Goal: Task Accomplishment & Management: Use online tool/utility

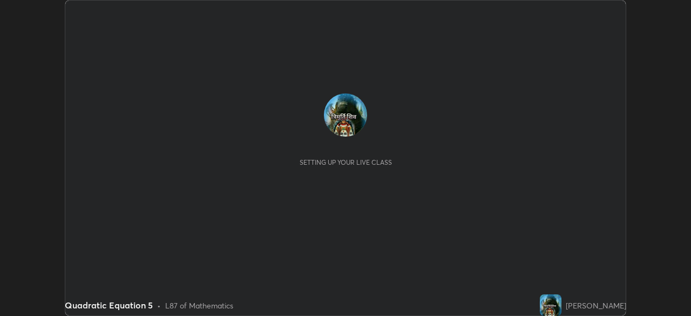
scroll to position [316, 691]
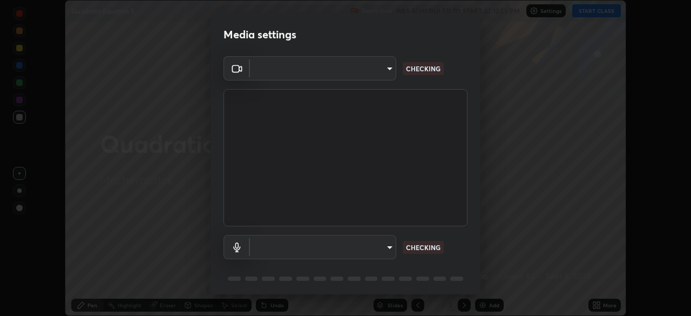
type input "a336d64f64e55d8aa7a740c0692a000d9b2cd72565bf31e1fe246034b728a4c7"
type input "default"
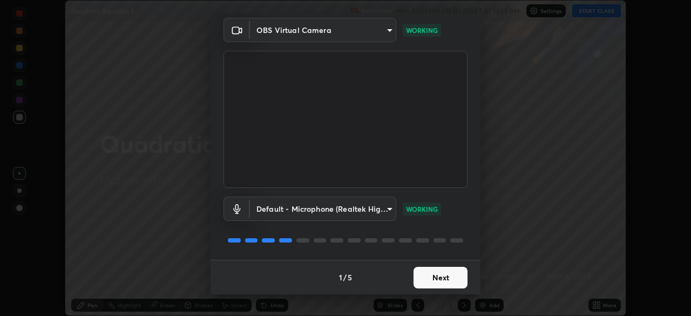
click at [419, 286] on button "Next" at bounding box center [440, 278] width 54 height 22
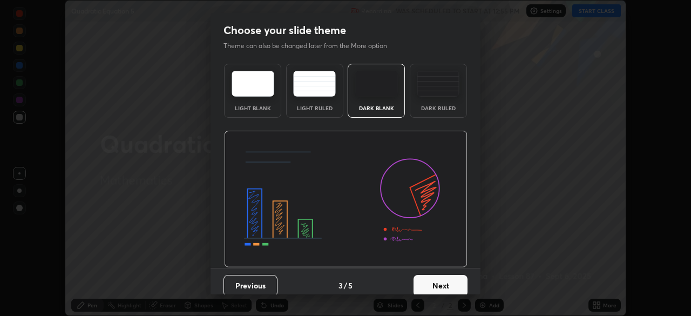
click at [429, 286] on button "Next" at bounding box center [440, 286] width 54 height 22
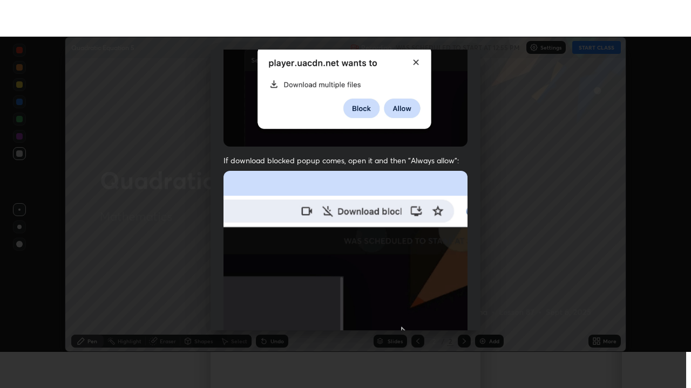
scroll to position [258, 0]
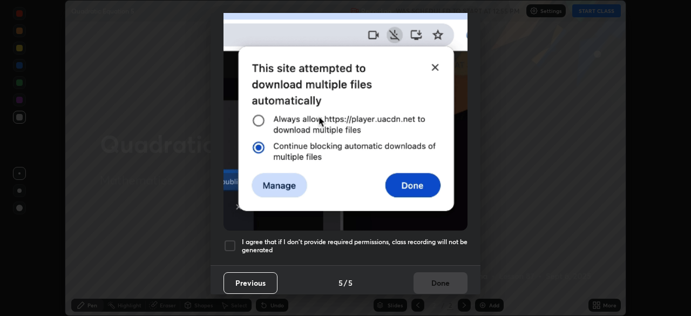
click at [234, 239] on div at bounding box center [229, 245] width 13 height 13
click at [436, 280] on button "Done" at bounding box center [440, 283] width 54 height 22
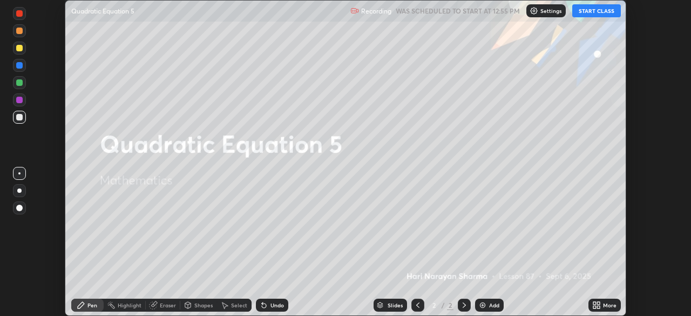
click at [594, 8] on button "START CLASS" at bounding box center [596, 10] width 49 height 13
click at [598, 306] on icon at bounding box center [598, 306] width 3 height 3
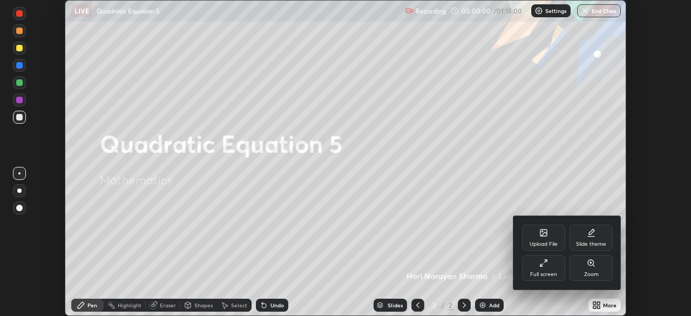
click at [549, 267] on div "Full screen" at bounding box center [543, 268] width 43 height 26
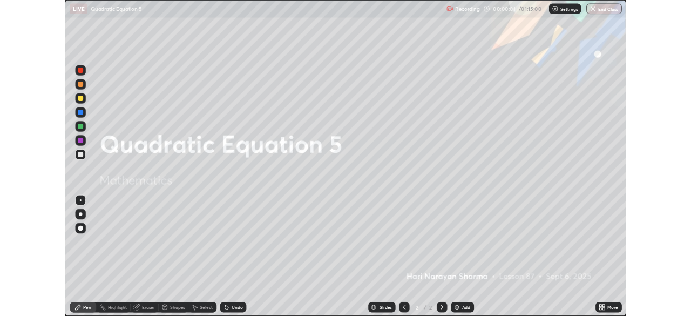
scroll to position [388, 691]
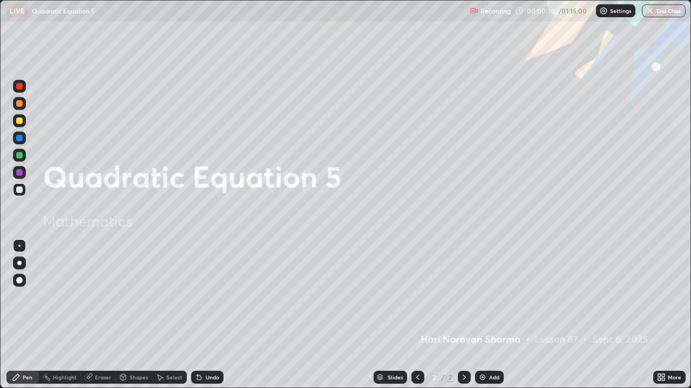
click at [489, 315] on div "Add" at bounding box center [494, 377] width 10 height 5
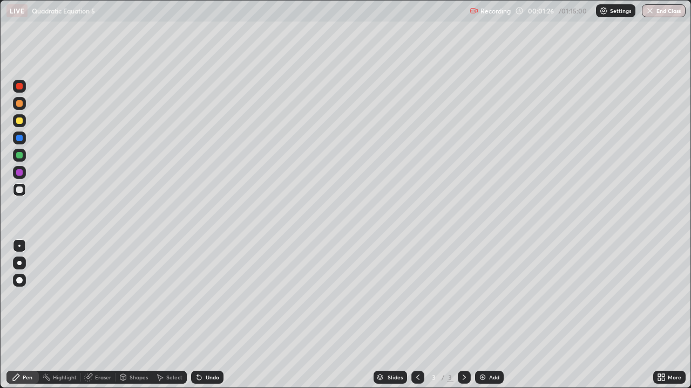
click at [197, 315] on icon at bounding box center [199, 378] width 4 height 4
click at [198, 315] on icon at bounding box center [199, 378] width 4 height 4
click at [197, 315] on icon at bounding box center [199, 378] width 4 height 4
click at [197, 315] on icon at bounding box center [197, 375] width 1 height 1
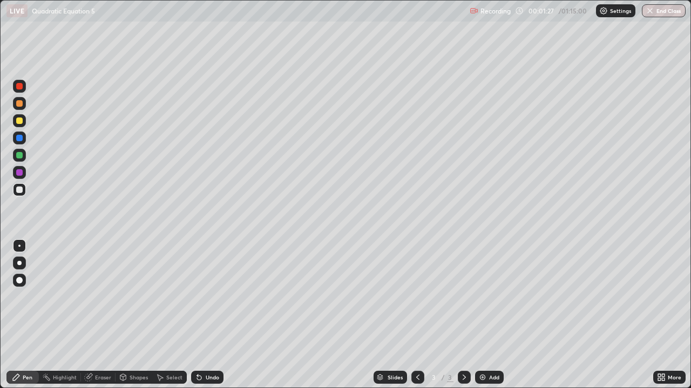
click at [197, 315] on icon at bounding box center [197, 375] width 1 height 1
click at [196, 315] on icon at bounding box center [199, 377] width 9 height 9
click at [672, 315] on div "More" at bounding box center [673, 377] width 13 height 5
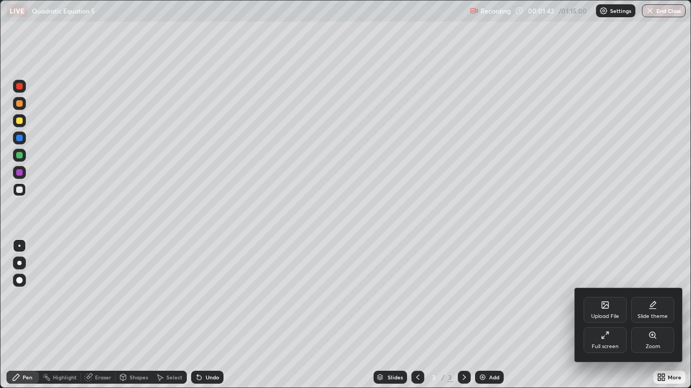
click at [612, 315] on div "Full screen" at bounding box center [604, 341] width 43 height 26
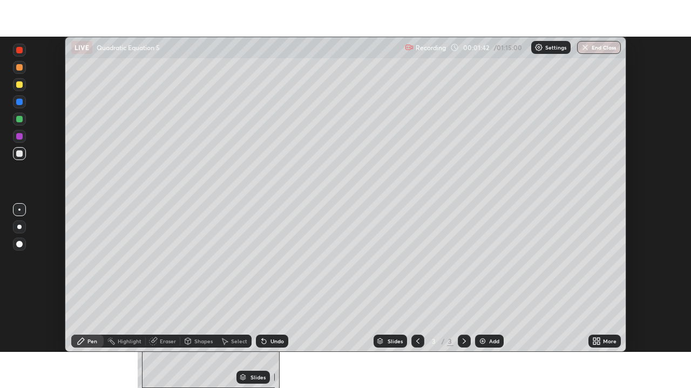
scroll to position [53641, 53266]
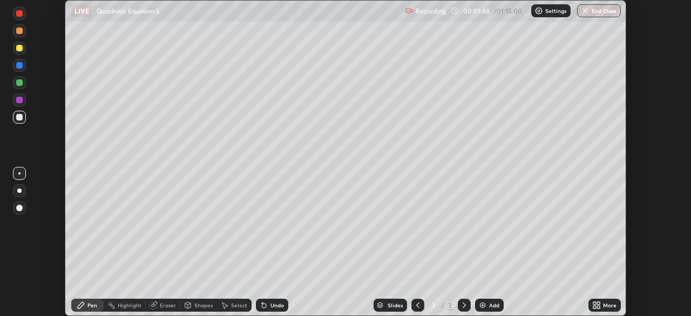
click at [485, 306] on img at bounding box center [482, 305] width 9 height 9
click at [486, 308] on div "Add" at bounding box center [489, 304] width 29 height 13
click at [422, 309] on div at bounding box center [417, 305] width 13 height 22
click at [417, 305] on icon at bounding box center [417, 305] width 9 height 9
click at [597, 305] on icon at bounding box center [596, 305] width 9 height 9
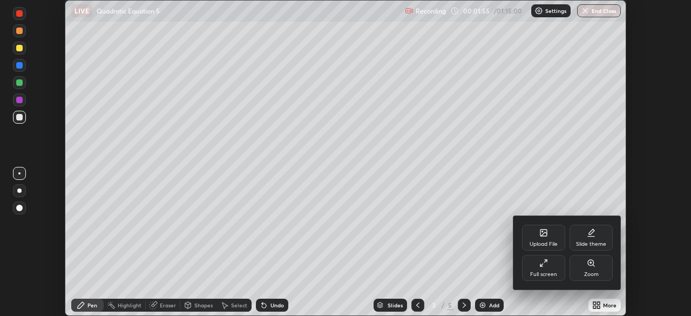
click at [544, 270] on div "Full screen" at bounding box center [543, 268] width 43 height 26
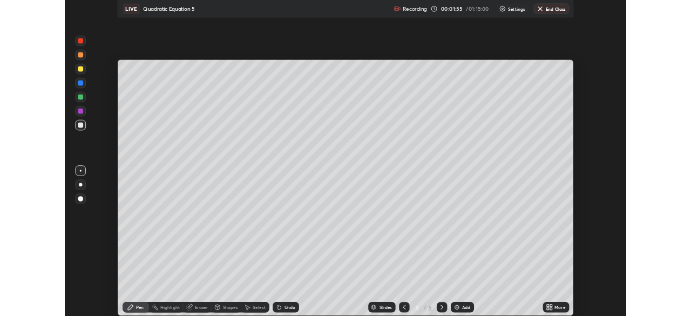
scroll to position [388, 691]
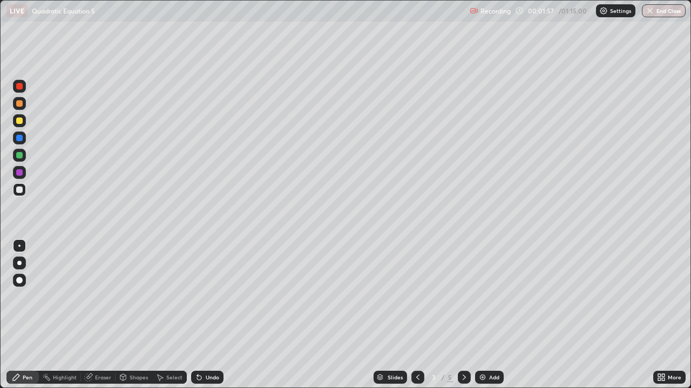
click at [166, 315] on div "Select" at bounding box center [174, 377] width 16 height 5
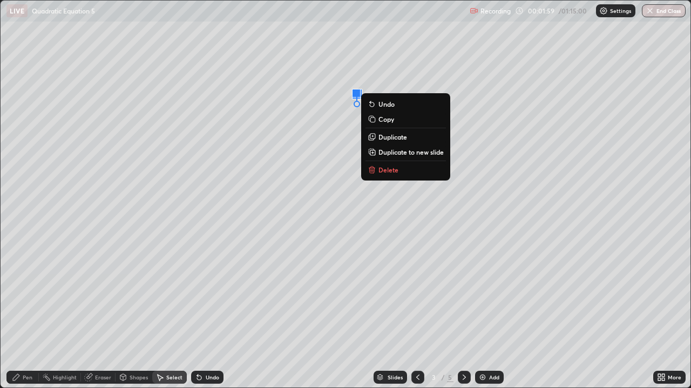
click at [387, 170] on p "Delete" at bounding box center [388, 170] width 20 height 9
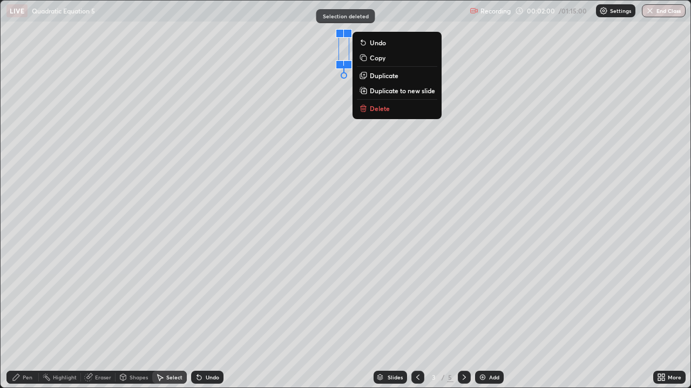
click at [382, 112] on p "Delete" at bounding box center [380, 108] width 20 height 9
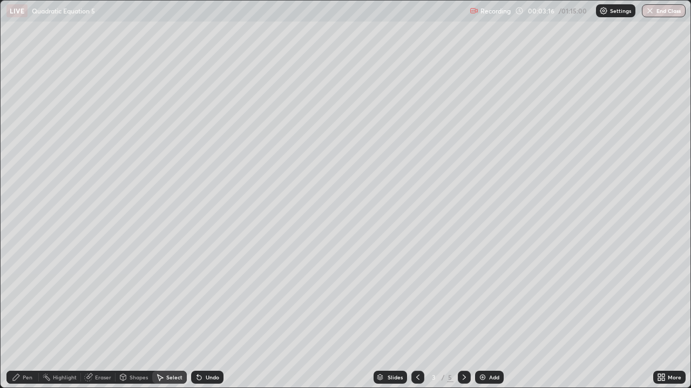
click at [28, 315] on div "Pen" at bounding box center [28, 377] width 10 height 5
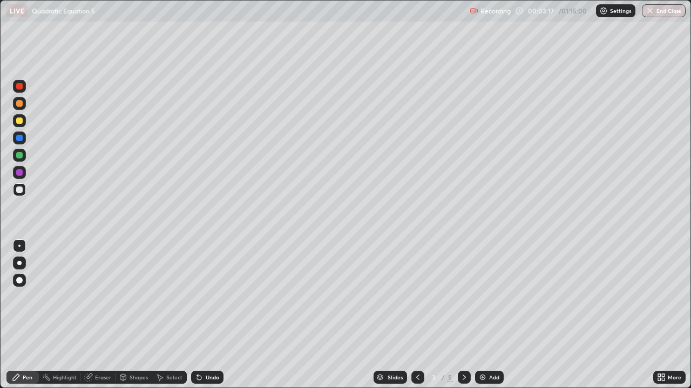
click at [15, 188] on div at bounding box center [19, 189] width 13 height 13
click at [25, 315] on div "Pen" at bounding box center [22, 377] width 32 height 13
click at [19, 122] on div at bounding box center [19, 121] width 6 height 6
click at [208, 315] on div "Undo" at bounding box center [212, 377] width 13 height 5
click at [215, 315] on div "Undo" at bounding box center [212, 377] width 13 height 5
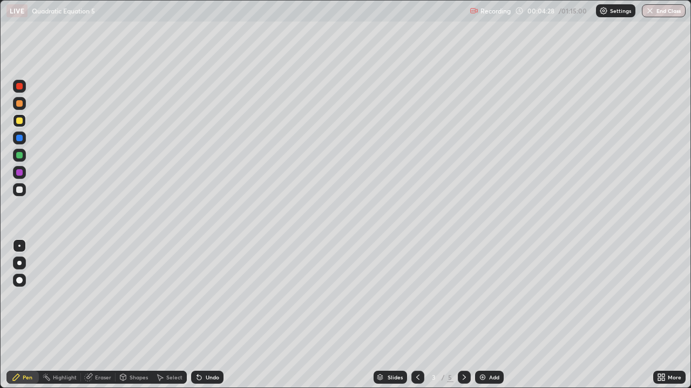
click at [214, 315] on div "Undo" at bounding box center [212, 377] width 13 height 5
click at [21, 195] on div at bounding box center [19, 189] width 13 height 13
click at [22, 120] on div at bounding box center [19, 121] width 6 height 6
click at [23, 188] on div at bounding box center [19, 189] width 13 height 13
click at [465, 315] on icon at bounding box center [464, 377] width 9 height 9
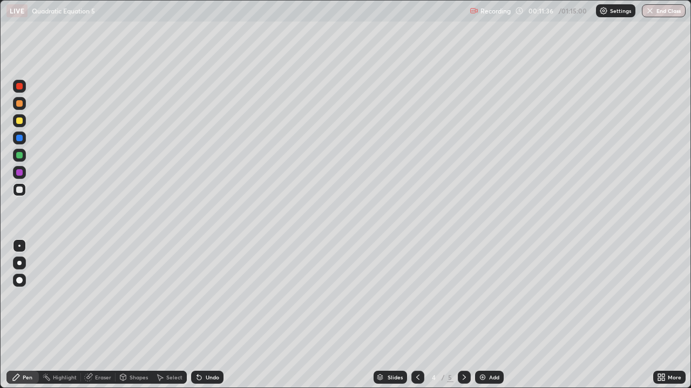
click at [24, 120] on div at bounding box center [19, 120] width 13 height 13
click at [22, 189] on div at bounding box center [19, 190] width 6 height 6
click at [16, 124] on div at bounding box center [19, 120] width 13 height 13
click at [19, 158] on div at bounding box center [19, 155] width 6 height 6
click at [173, 315] on div "Select" at bounding box center [174, 377] width 16 height 5
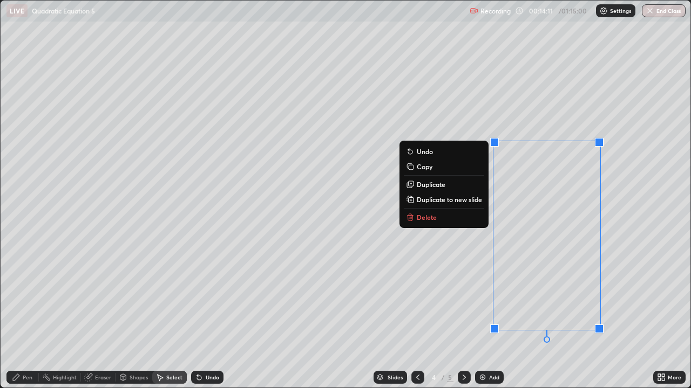
click at [427, 217] on p "Delete" at bounding box center [427, 217] width 20 height 9
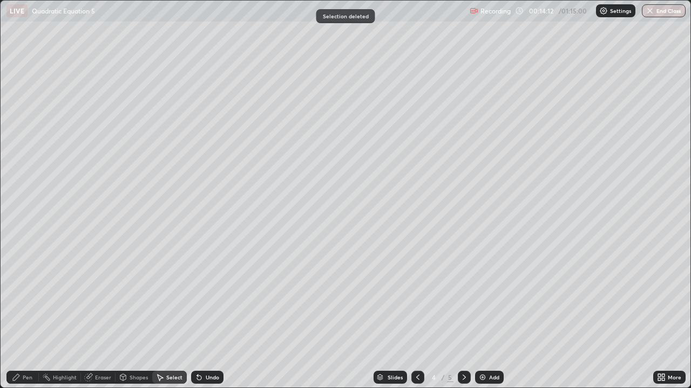
click at [22, 315] on div "Pen" at bounding box center [22, 377] width 32 height 13
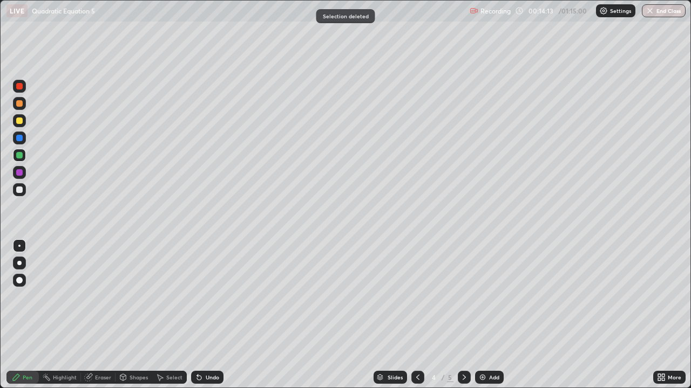
click at [22, 120] on div at bounding box center [19, 121] width 6 height 6
click at [421, 315] on div at bounding box center [417, 377] width 13 height 13
click at [458, 315] on div at bounding box center [464, 378] width 13 height 22
click at [421, 315] on div at bounding box center [417, 377] width 13 height 13
click at [463, 315] on icon at bounding box center [464, 377] width 9 height 9
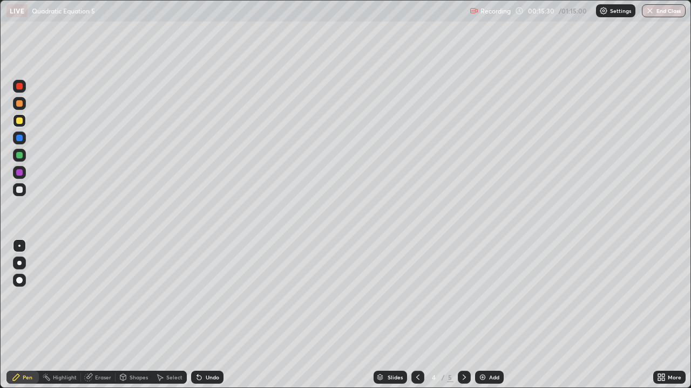
click at [19, 183] on div at bounding box center [19, 189] width 13 height 13
click at [21, 121] on div at bounding box center [19, 121] width 6 height 6
click at [20, 121] on div at bounding box center [19, 121] width 6 height 6
click at [463, 315] on icon at bounding box center [464, 377] width 9 height 9
click at [24, 315] on div "Pen" at bounding box center [28, 377] width 10 height 5
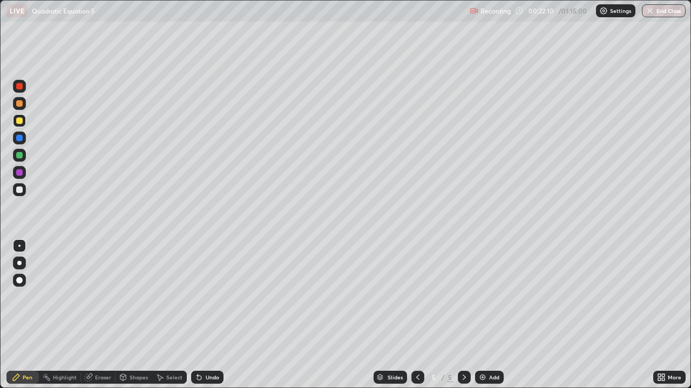
click at [19, 194] on div at bounding box center [19, 189] width 13 height 13
click at [22, 119] on div at bounding box center [19, 121] width 6 height 6
click at [487, 315] on div "Add" at bounding box center [489, 377] width 29 height 13
click at [420, 315] on icon at bounding box center [417, 377] width 9 height 9
click at [464, 315] on icon at bounding box center [464, 377] width 9 height 9
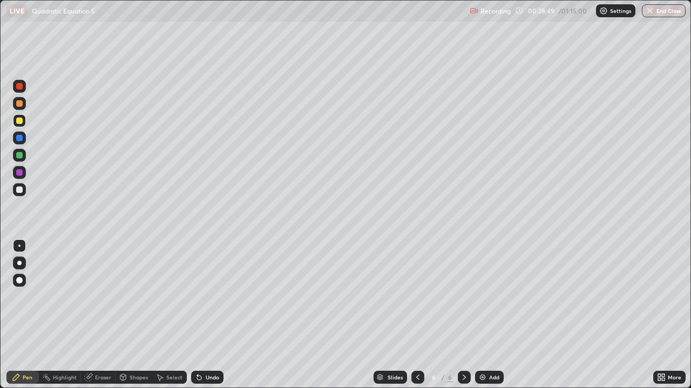
click at [168, 315] on div "Select" at bounding box center [174, 377] width 16 height 5
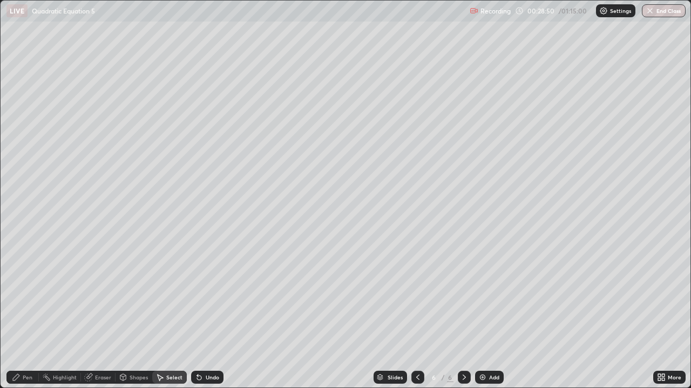
click at [100, 315] on div "Eraser" at bounding box center [103, 377] width 16 height 5
click at [19, 315] on icon at bounding box center [16, 377] width 9 height 9
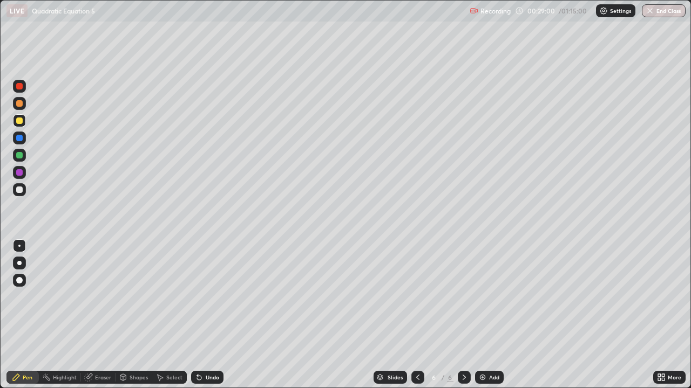
click at [418, 315] on icon at bounding box center [417, 377] width 3 height 5
click at [464, 315] on icon at bounding box center [464, 377] width 9 height 9
click at [415, 315] on icon at bounding box center [417, 377] width 9 height 9
click at [463, 315] on icon at bounding box center [464, 377] width 9 height 9
click at [418, 315] on icon at bounding box center [417, 377] width 9 height 9
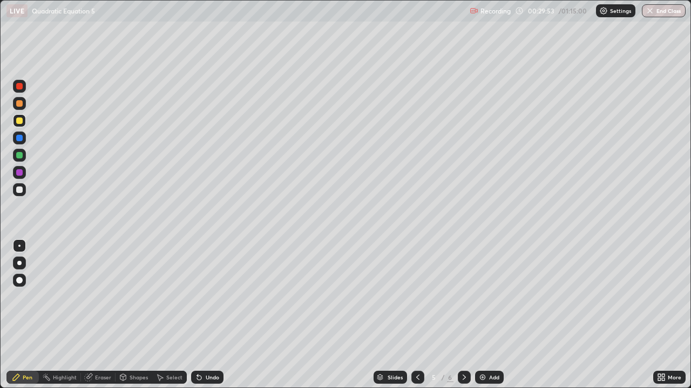
click at [468, 315] on div at bounding box center [464, 377] width 13 height 13
click at [417, 315] on icon at bounding box center [417, 377] width 9 height 9
click at [464, 315] on icon at bounding box center [464, 377] width 9 height 9
click at [415, 315] on icon at bounding box center [417, 377] width 9 height 9
click at [463, 315] on icon at bounding box center [464, 377] width 9 height 9
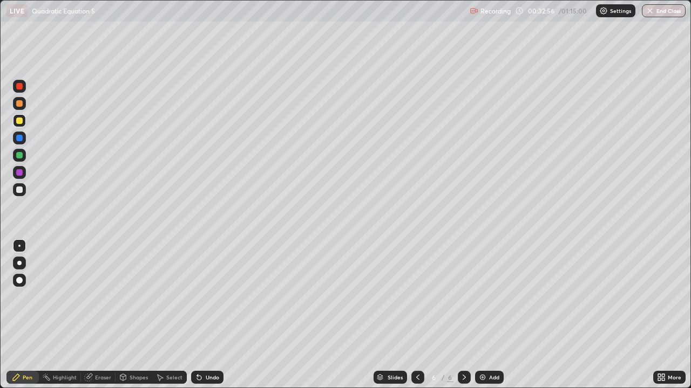
click at [462, 315] on icon at bounding box center [464, 377] width 9 height 9
click at [463, 315] on icon at bounding box center [464, 377] width 9 height 9
click at [489, 315] on div "Add" at bounding box center [494, 377] width 10 height 5
click at [481, 315] on img at bounding box center [482, 377] width 9 height 9
click at [421, 315] on div at bounding box center [417, 377] width 13 height 13
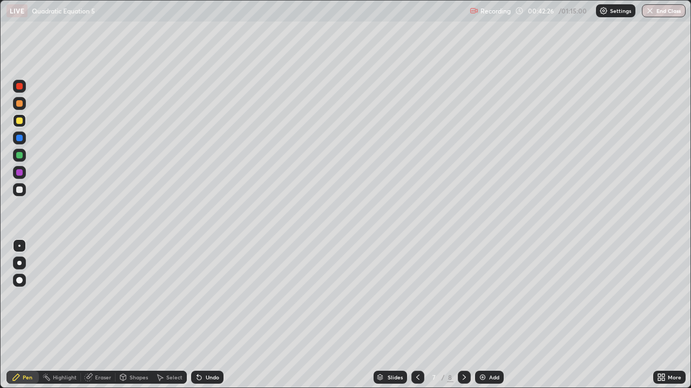
click at [461, 315] on icon at bounding box center [464, 377] width 9 height 9
click at [416, 315] on icon at bounding box center [417, 377] width 3 height 5
click at [21, 193] on div at bounding box center [19, 189] width 13 height 13
click at [200, 315] on icon at bounding box center [199, 377] width 9 height 9
click at [200, 315] on icon at bounding box center [199, 378] width 4 height 4
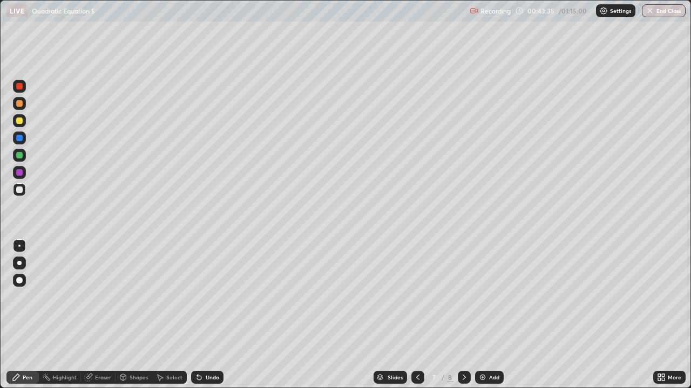
click at [200, 315] on icon at bounding box center [199, 377] width 9 height 9
click at [201, 315] on div "Undo" at bounding box center [207, 377] width 32 height 13
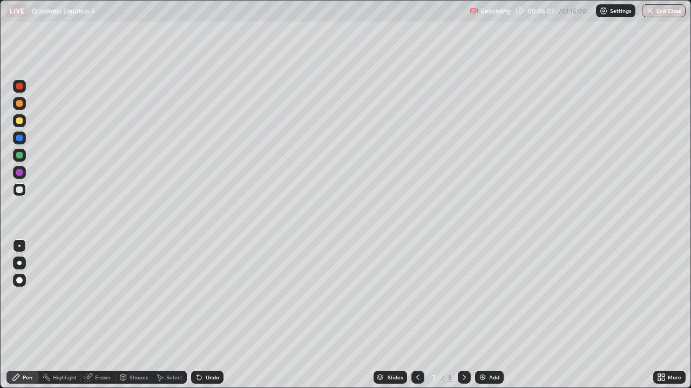
click at [463, 315] on icon at bounding box center [464, 377] width 9 height 9
click at [418, 315] on icon at bounding box center [417, 377] width 9 height 9
click at [172, 315] on div "Select" at bounding box center [169, 377] width 35 height 13
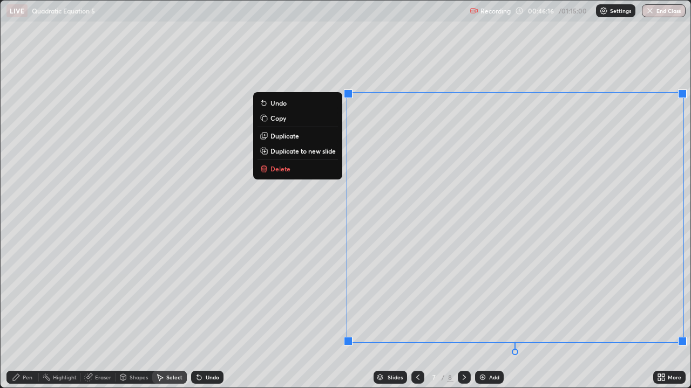
click at [305, 150] on p "Duplicate to new slide" at bounding box center [302, 151] width 65 height 9
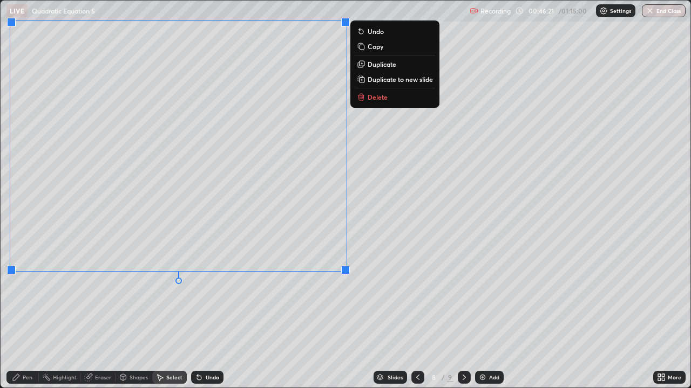
click at [21, 315] on icon at bounding box center [16, 377] width 9 height 9
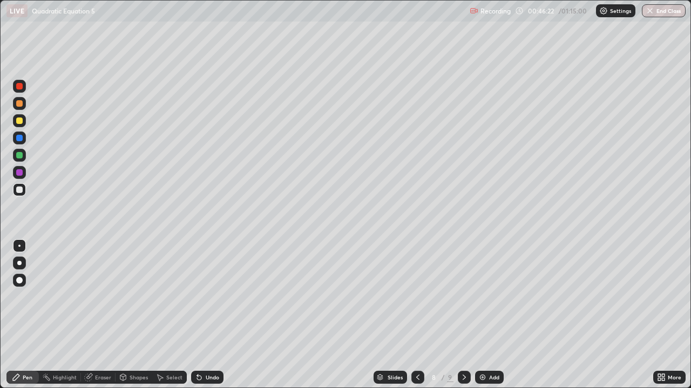
click at [22, 192] on div at bounding box center [19, 189] width 13 height 13
click at [467, 315] on div at bounding box center [464, 377] width 13 height 13
click at [22, 188] on div at bounding box center [19, 190] width 6 height 6
click at [20, 189] on div at bounding box center [19, 190] width 6 height 6
click at [618, 315] on div "Slides 9 / 9 Add" at bounding box center [437, 378] width 429 height 22
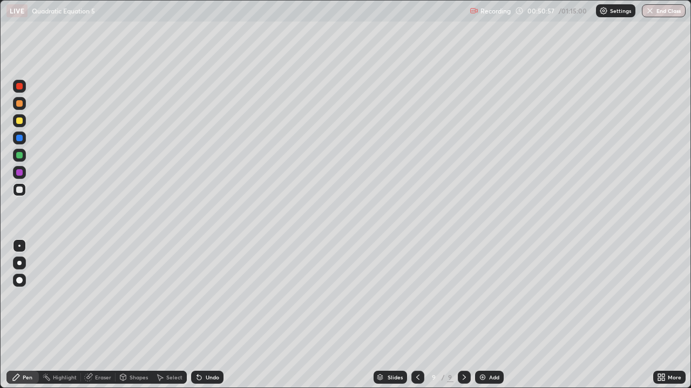
click at [626, 315] on div "Slides 9 / 9 Add" at bounding box center [437, 378] width 429 height 22
click at [215, 315] on div "Undo" at bounding box center [207, 377] width 32 height 13
click at [210, 315] on div "Undo" at bounding box center [212, 377] width 13 height 5
click at [209, 315] on div "Undo" at bounding box center [207, 377] width 32 height 13
click at [208, 315] on div "Undo" at bounding box center [207, 377] width 32 height 13
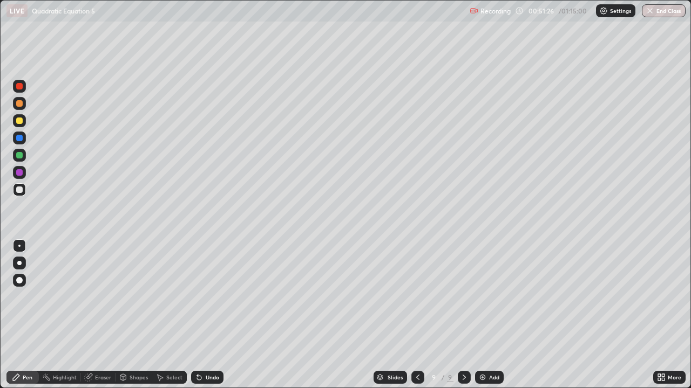
click at [211, 315] on div "Undo" at bounding box center [212, 377] width 13 height 5
click at [212, 315] on div "Undo" at bounding box center [212, 377] width 13 height 5
click at [211, 315] on div "Undo" at bounding box center [212, 377] width 13 height 5
click at [464, 315] on icon at bounding box center [464, 377] width 9 height 9
click at [489, 315] on div "Add" at bounding box center [494, 377] width 10 height 5
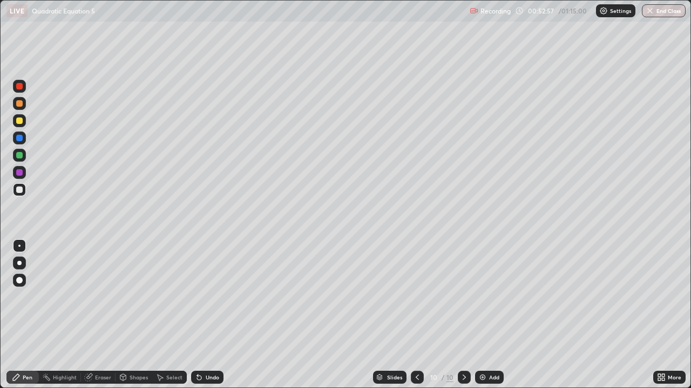
click at [420, 315] on icon at bounding box center [417, 377] width 9 height 9
click at [464, 315] on div at bounding box center [464, 378] width 13 height 22
click at [17, 117] on div at bounding box center [19, 120] width 13 height 13
click at [170, 315] on div "Select" at bounding box center [174, 377] width 16 height 5
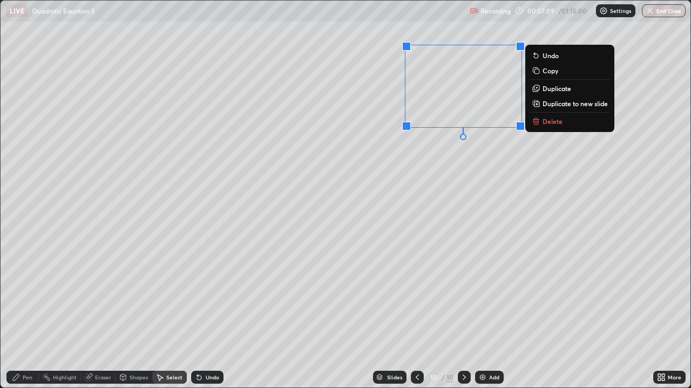
click at [542, 119] on p "Delete" at bounding box center [552, 121] width 20 height 9
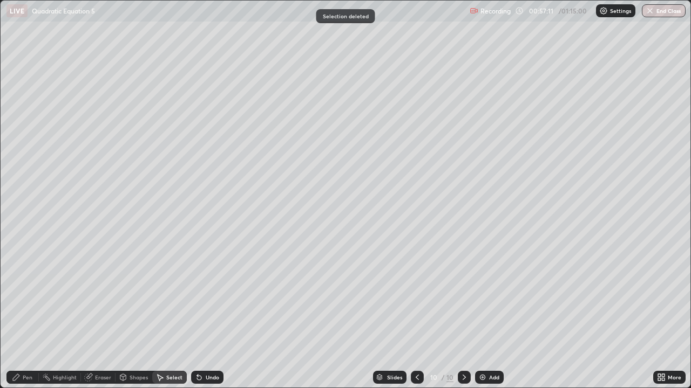
click at [481, 315] on img at bounding box center [482, 377] width 9 height 9
click at [28, 315] on div "Pen" at bounding box center [28, 377] width 10 height 5
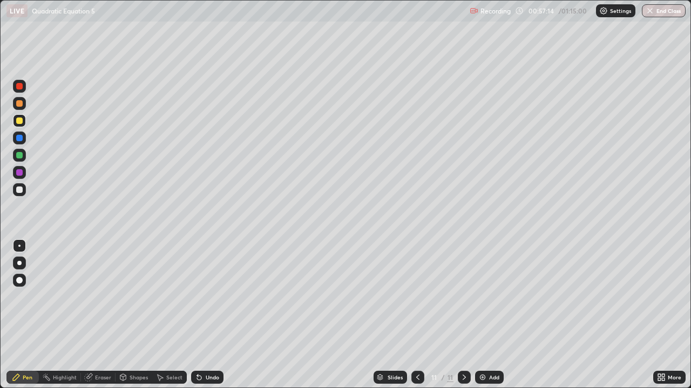
click at [21, 191] on div at bounding box center [19, 190] width 6 height 6
click at [207, 315] on div "Undo" at bounding box center [212, 377] width 13 height 5
click at [206, 315] on div "Undo" at bounding box center [212, 377] width 13 height 5
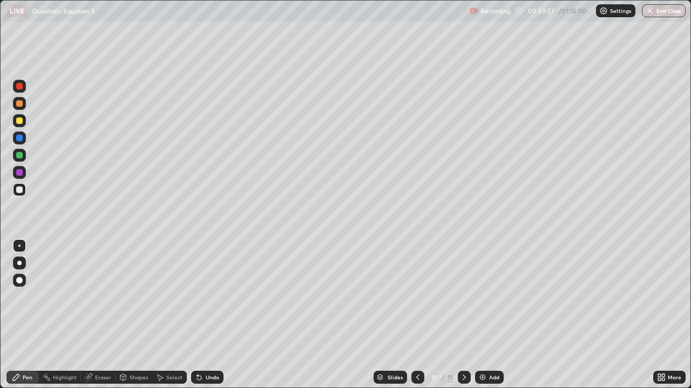
click at [19, 119] on div at bounding box center [19, 121] width 6 height 6
click at [464, 315] on icon at bounding box center [464, 377] width 9 height 9
click at [480, 315] on img at bounding box center [482, 377] width 9 height 9
click at [21, 315] on div "Pen" at bounding box center [22, 377] width 32 height 13
click at [17, 193] on div at bounding box center [19, 189] width 13 height 13
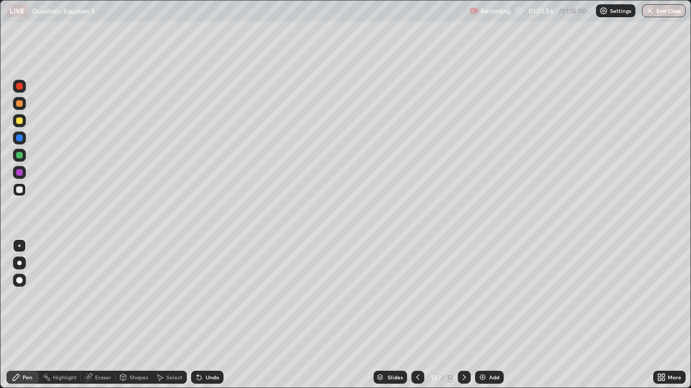
click at [18, 124] on div at bounding box center [19, 120] width 13 height 13
click at [19, 190] on div at bounding box center [19, 190] width 6 height 6
click at [462, 315] on icon at bounding box center [464, 377] width 9 height 9
click at [463, 315] on icon at bounding box center [464, 377] width 9 height 9
click at [481, 315] on img at bounding box center [482, 377] width 9 height 9
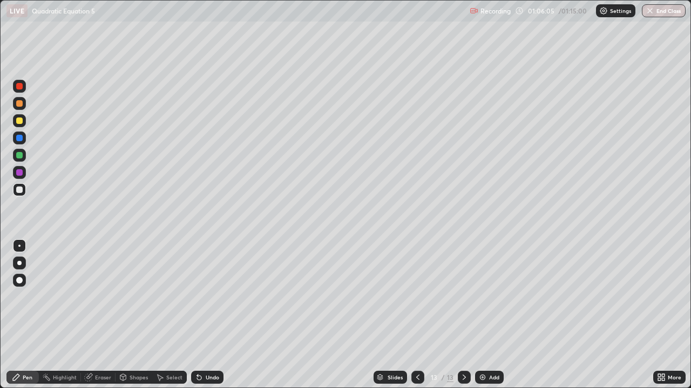
click at [418, 315] on icon at bounding box center [417, 377] width 9 height 9
click at [463, 315] on icon at bounding box center [464, 377] width 9 height 9
click at [671, 13] on button "End Class" at bounding box center [664, 10] width 44 height 13
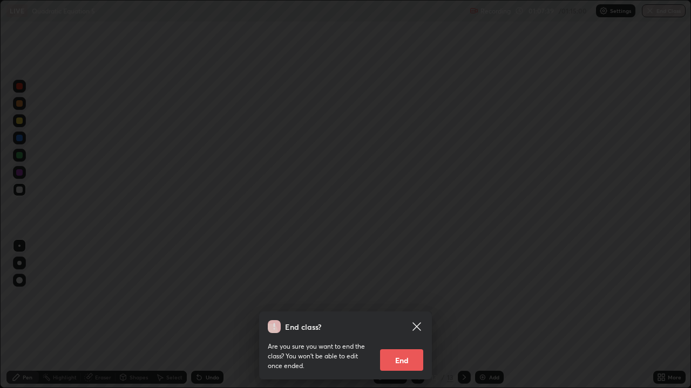
click at [406, 315] on button "End" at bounding box center [401, 361] width 43 height 22
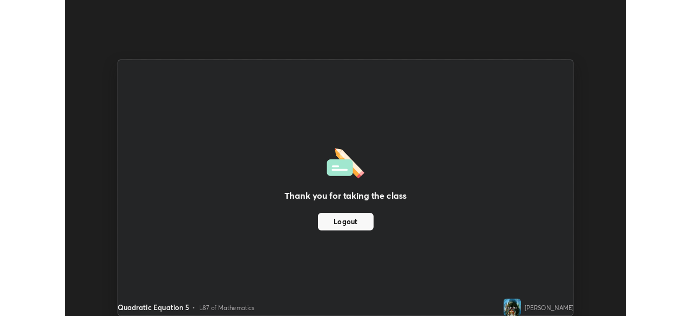
scroll to position [53641, 53266]
